Goal: Task Accomplishment & Management: Complete application form

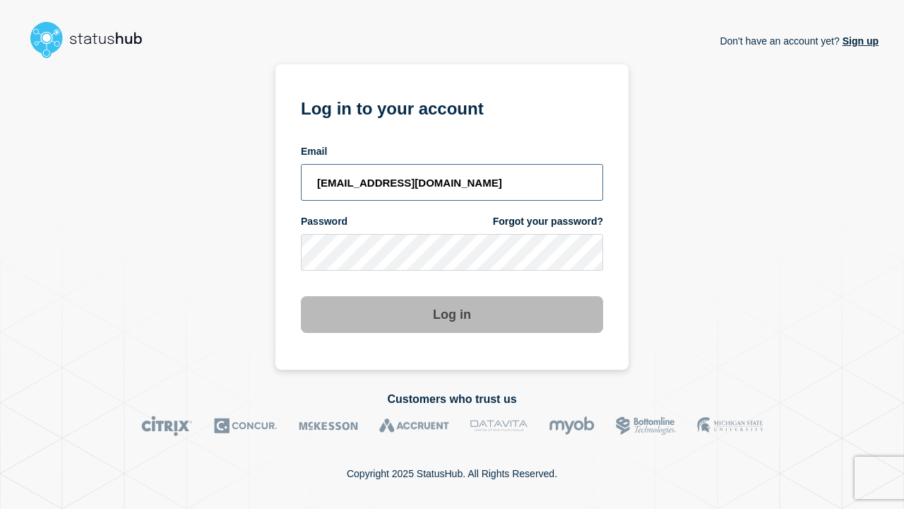
type input "[EMAIL_ADDRESS][DOMAIN_NAME]"
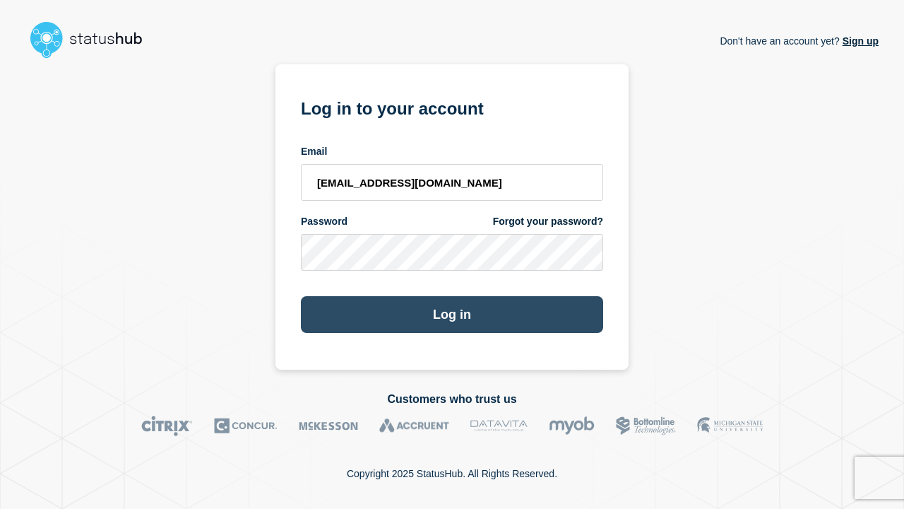
click at [452, 316] on button "Log in" at bounding box center [452, 314] width 302 height 37
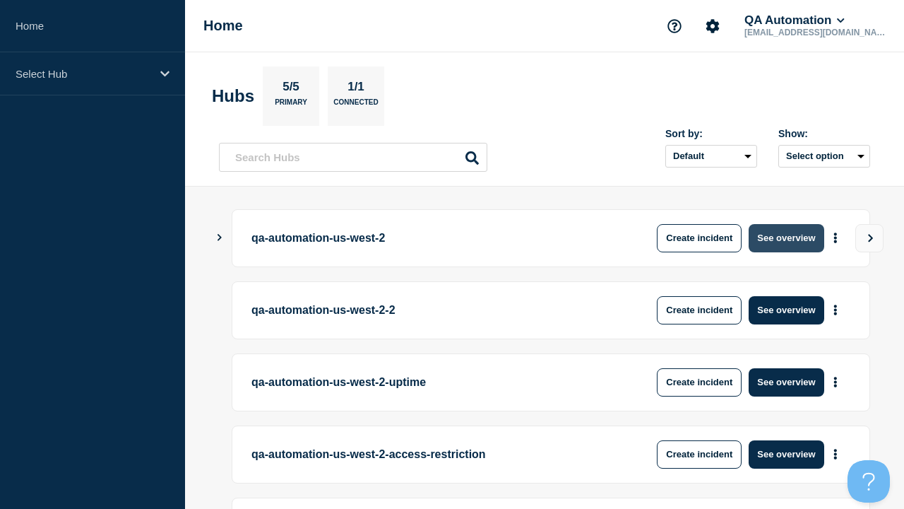
click at [786, 237] on button "See overview" at bounding box center [786, 238] width 75 height 28
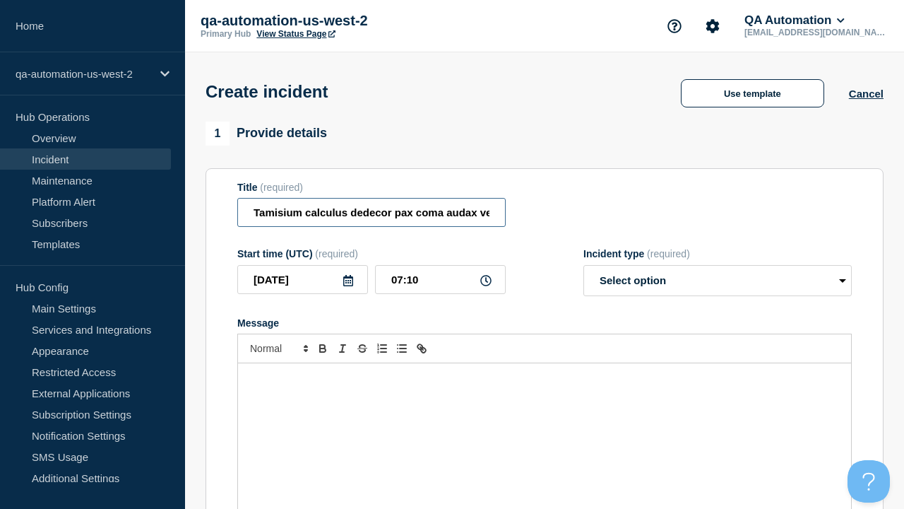
type input "Tamisium calculus dedecor pax coma audax vereor."
click at [545, 424] on div "Message" at bounding box center [544, 448] width 613 height 170
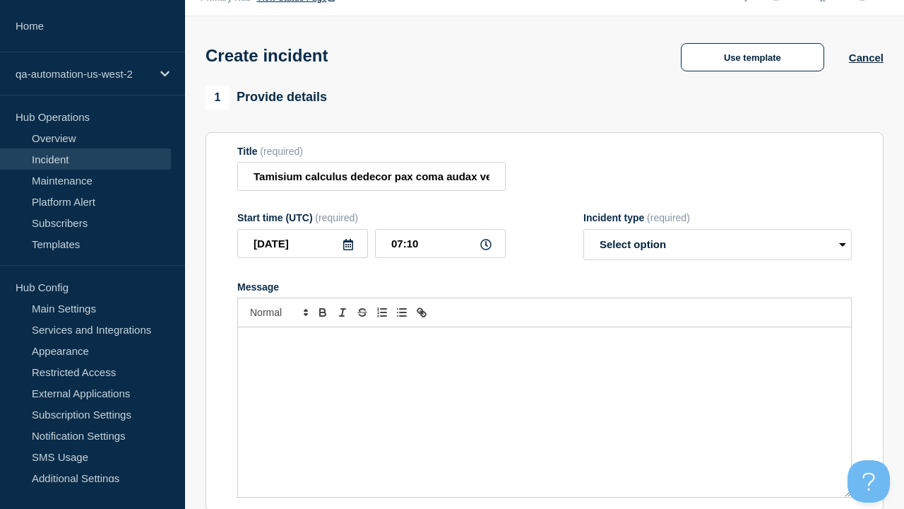
select select "identified"
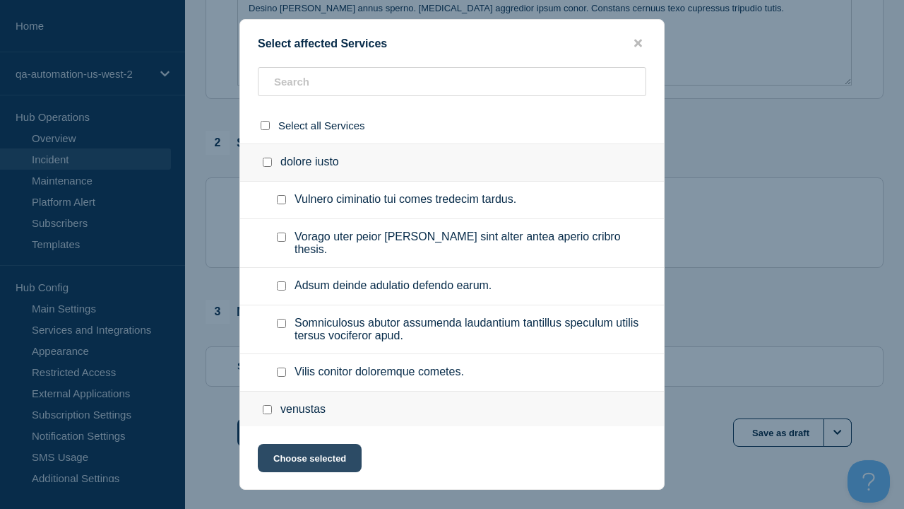
checkbox input "true"
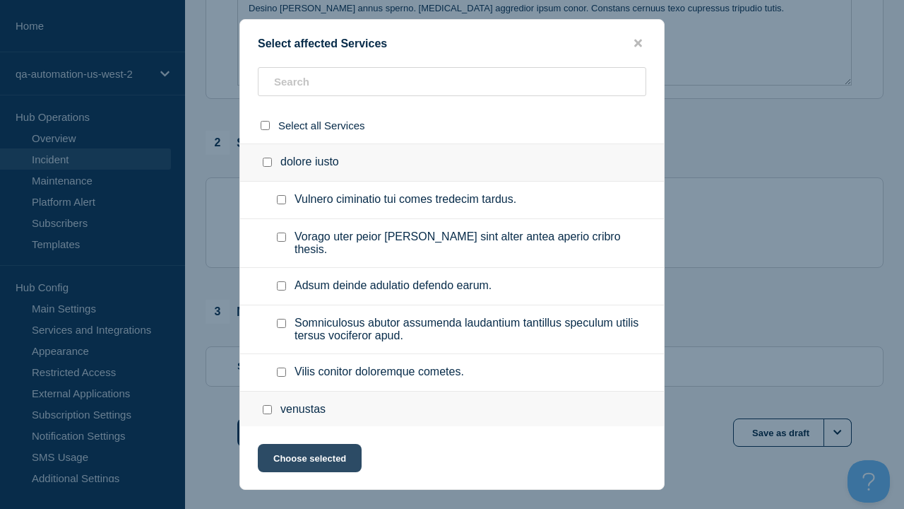
scroll to position [783, 0]
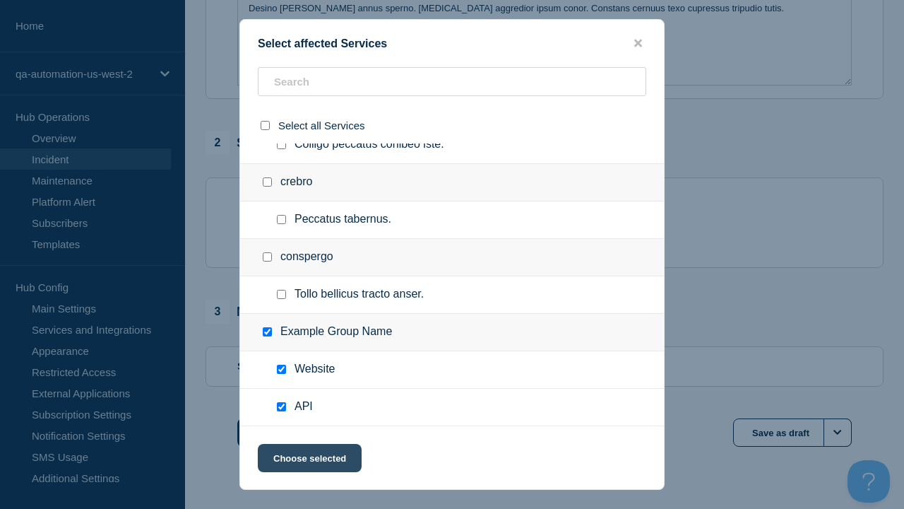
click at [309, 461] on button "Choose selected" at bounding box center [310, 458] width 104 height 28
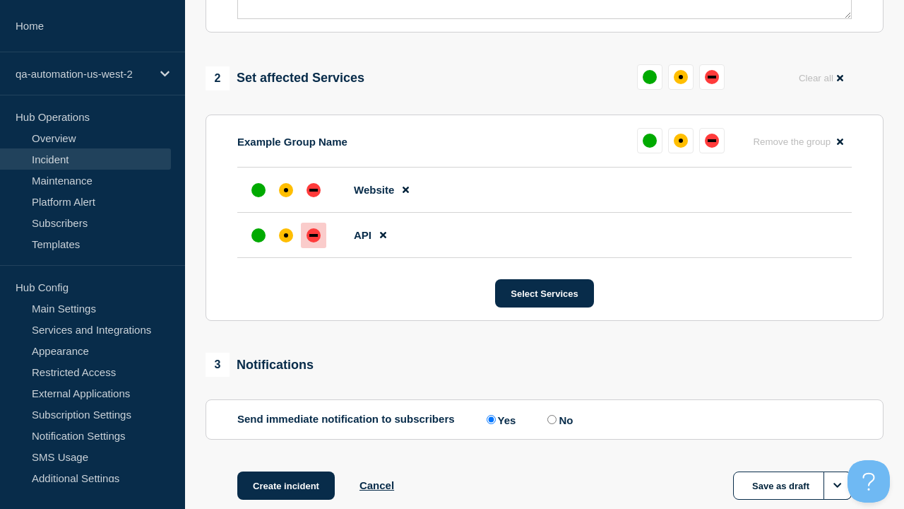
click at [314, 234] on div "down" at bounding box center [313, 235] width 8 height 3
click at [286, 188] on div "affected" at bounding box center [286, 190] width 4 height 4
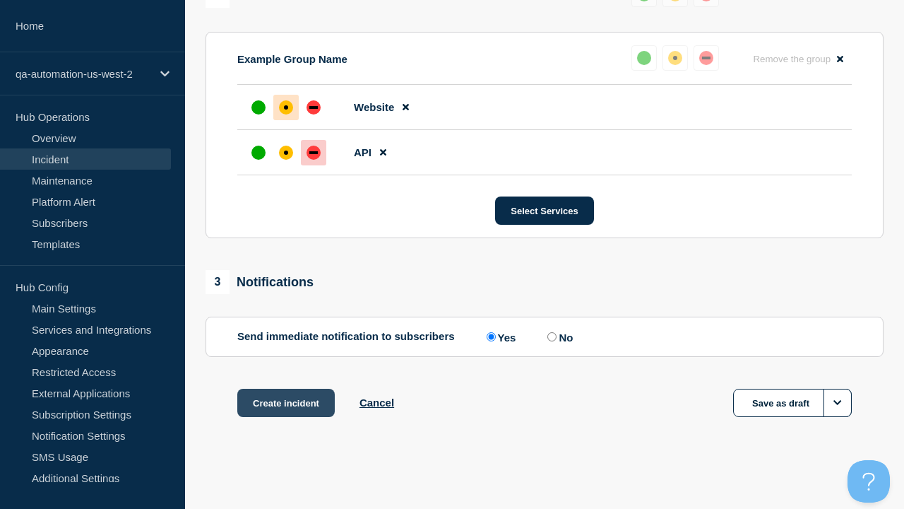
click at [285, 403] on button "Create incident" at bounding box center [285, 403] width 97 height 28
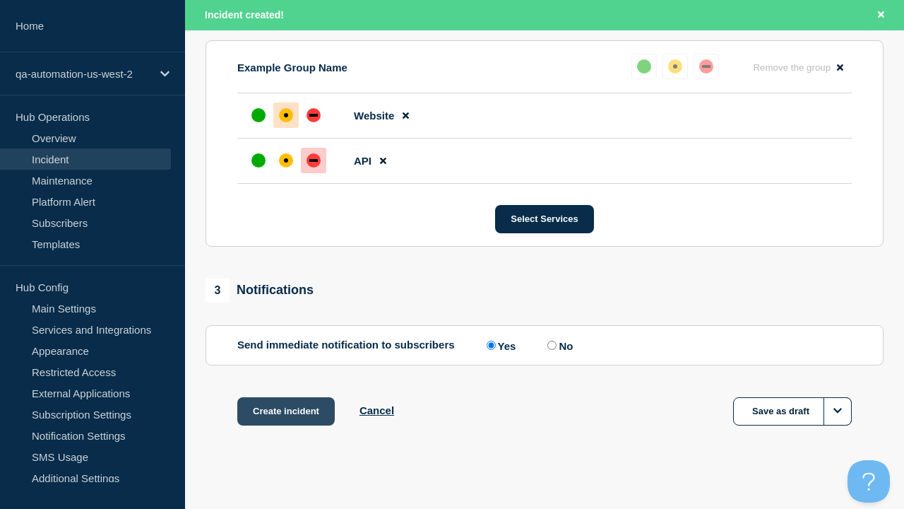
scroll to position [649, 0]
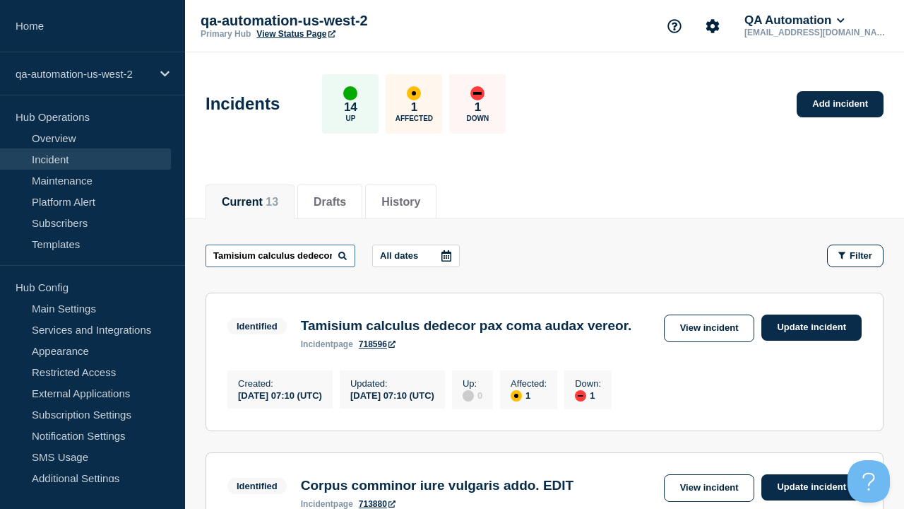
type input "Tamisium calculus dedecor pax coma audax vereor."
click at [377, 347] on link "718596" at bounding box center [377, 344] width 37 height 10
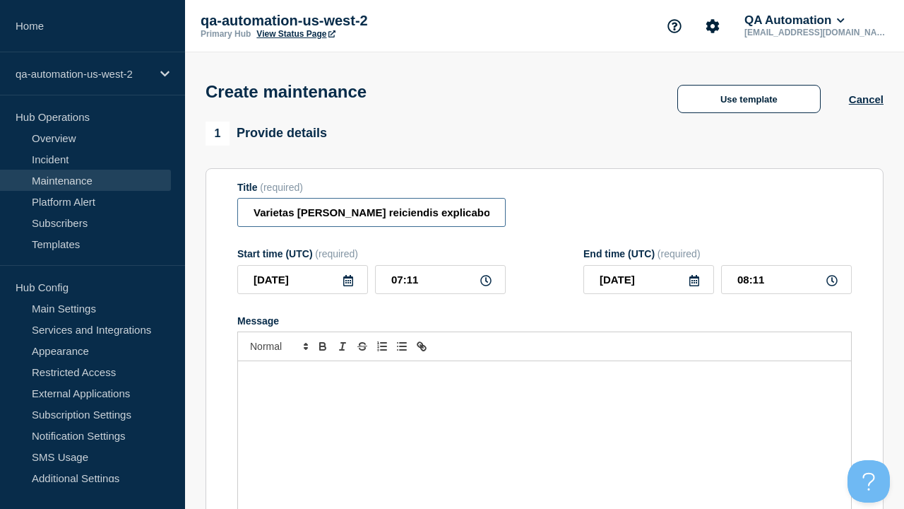
type input "Varietas [PERSON_NAME] reiciendis explicabo [PERSON_NAME]."
click at [545, 424] on div "Message" at bounding box center [544, 446] width 613 height 170
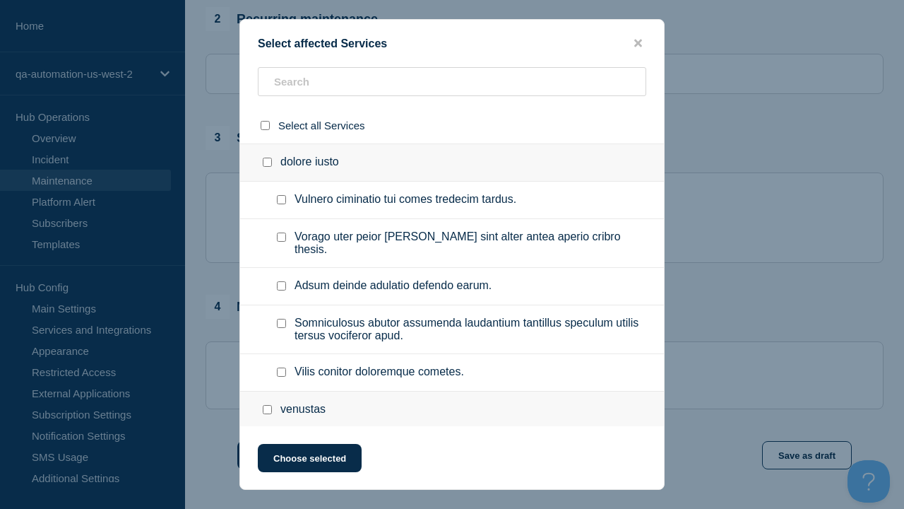
checkbox input "true"
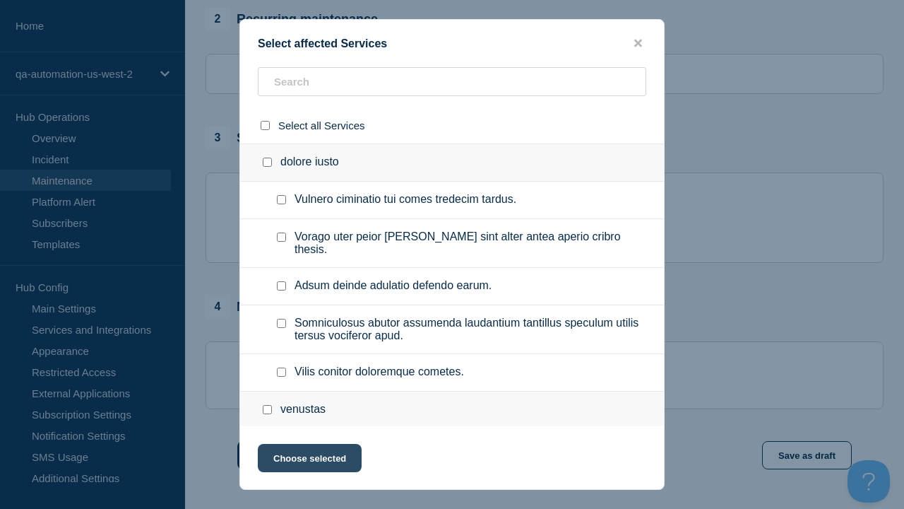
scroll to position [783, 0]
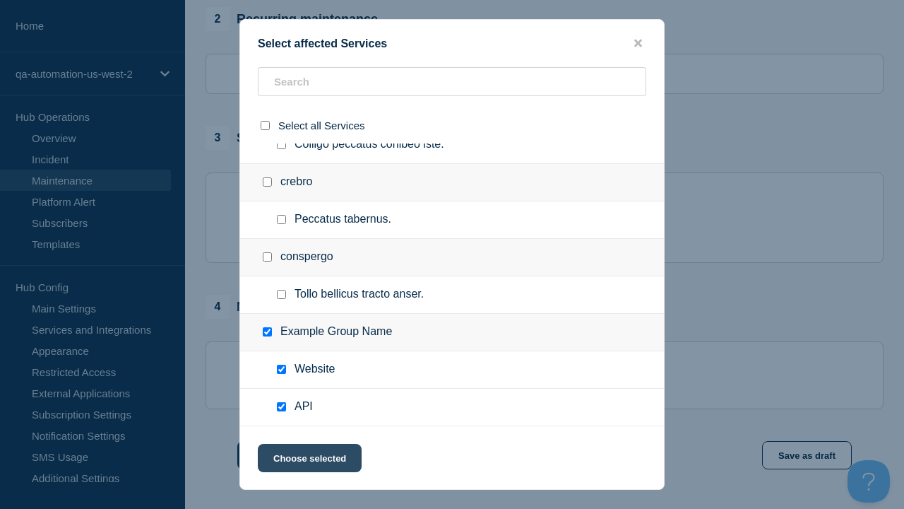
click at [309, 461] on button "Choose selected" at bounding box center [310, 458] width 104 height 28
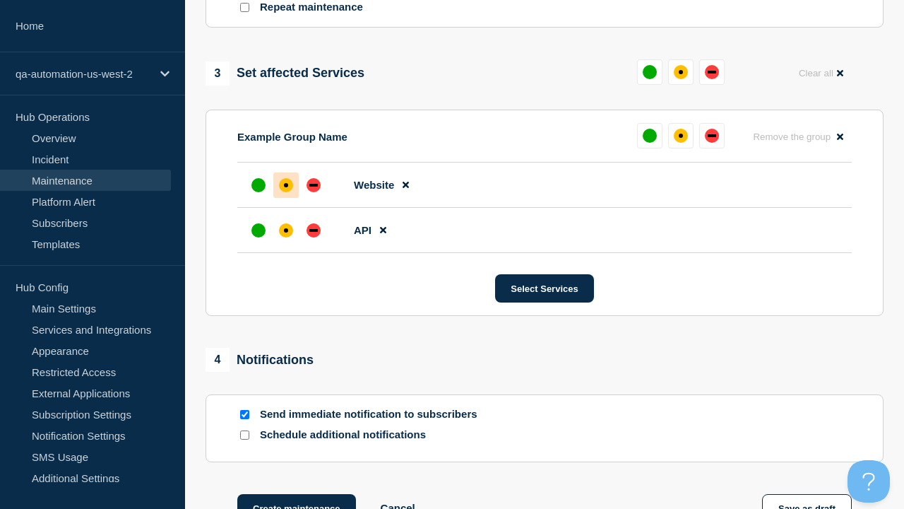
click at [314, 229] on div "down" at bounding box center [313, 230] width 8 height 3
click at [286, 183] on div "affected" at bounding box center [286, 185] width 4 height 4
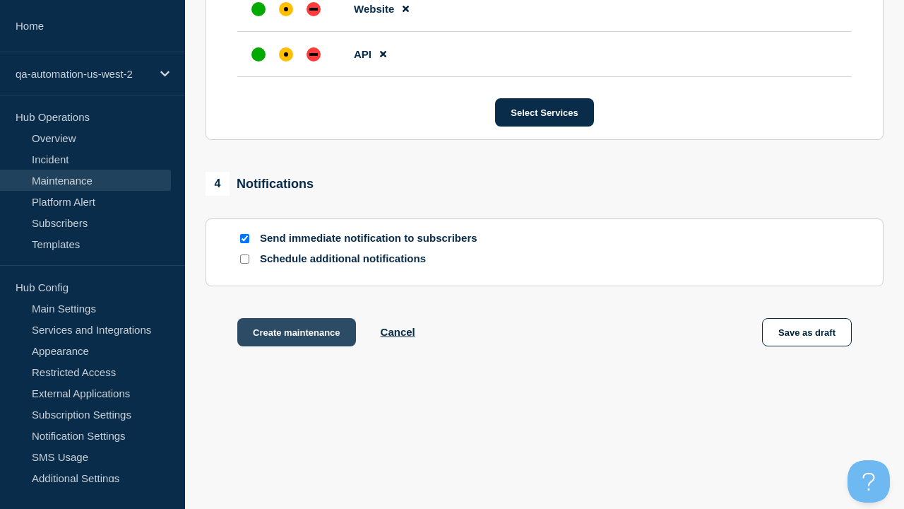
click at [295, 335] on button "Create maintenance" at bounding box center [296, 332] width 119 height 28
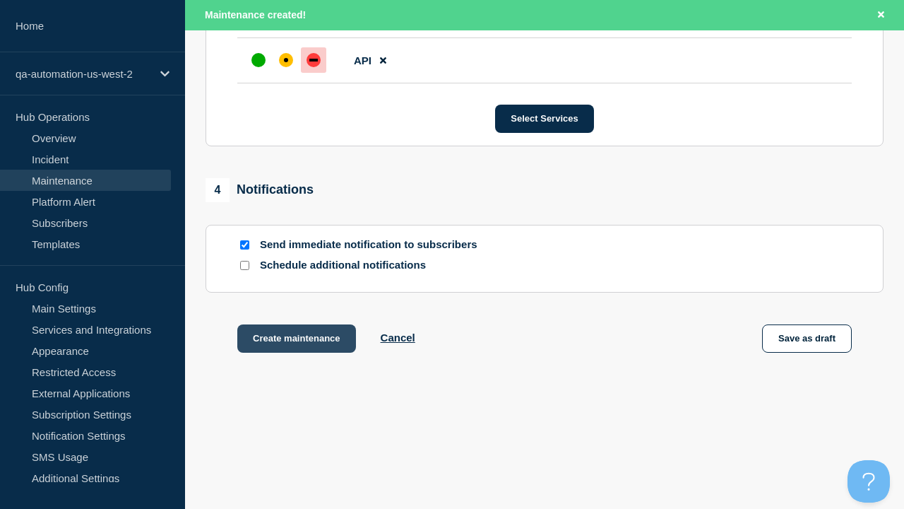
scroll to position [894, 0]
